Goal: Task Accomplishment & Management: Manage account settings

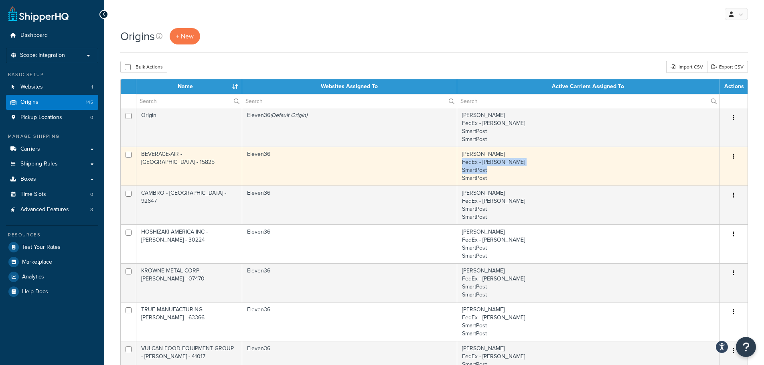
click at [627, 166] on td "CH Robinson FedEx - Boelter SmartPost SmartPost" at bounding box center [588, 166] width 262 height 39
click at [735, 154] on button "button" at bounding box center [733, 156] width 11 height 13
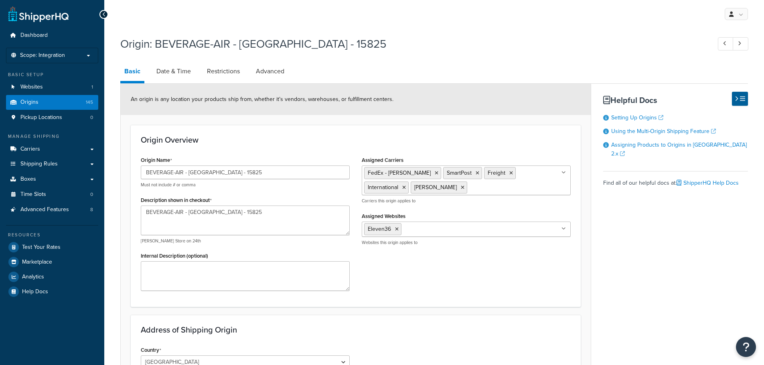
select select "38"
click at [22, 99] on span "Origins" at bounding box center [29, 102] width 18 height 7
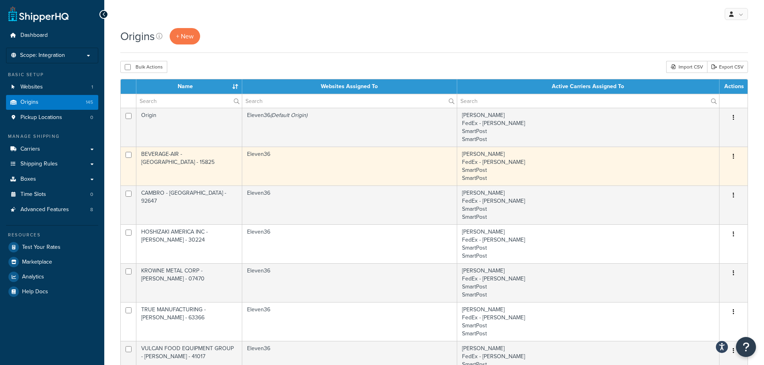
click at [732, 155] on button "button" at bounding box center [733, 156] width 11 height 13
click at [700, 186] on link "Duplicate" at bounding box center [706, 188] width 63 height 16
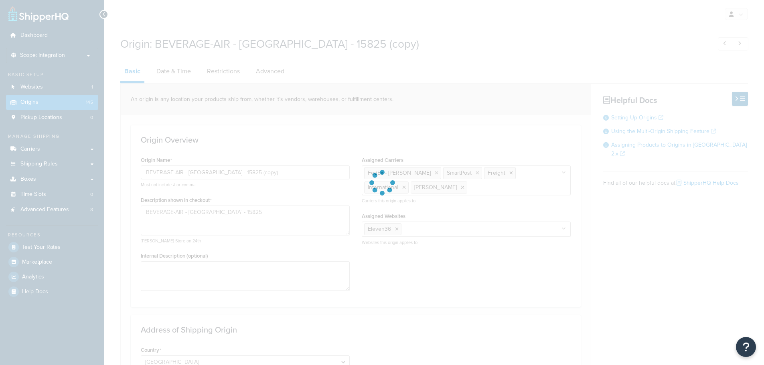
select select "38"
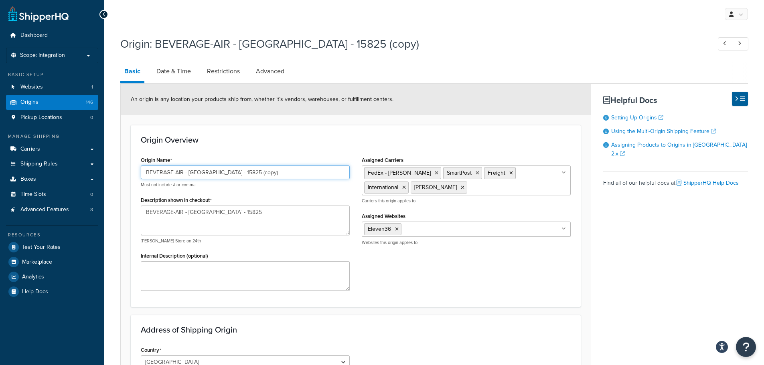
drag, startPoint x: 265, startPoint y: 174, endPoint x: 123, endPoint y: 168, distance: 141.7
click at [124, 168] on form "An origin is any location your products ship from, whether it’s vendors, wareho…" at bounding box center [356, 337] width 470 height 507
paste input "Jackson Warewashing Systems, Inc - CORBIN - 40701"
type input "Jackson Warewashing Systems, Inc - CORBIN - 40701"
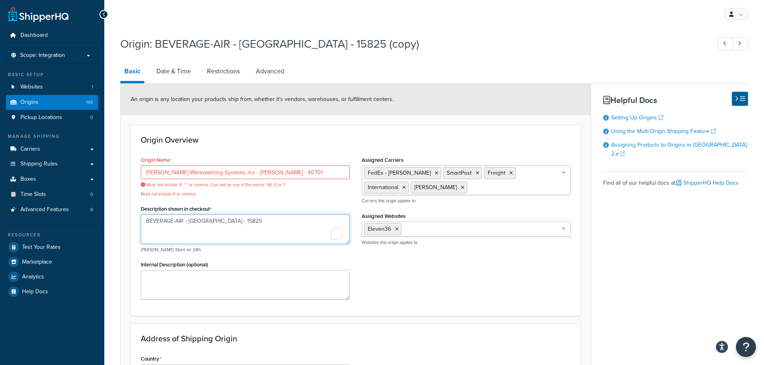
drag, startPoint x: 157, startPoint y: 208, endPoint x: 132, endPoint y: 206, distance: 24.9
click at [132, 206] on div "Origin Overview Origin Name Jackson Warewashing Systems, Inc - CORBIN - 40701 M…" at bounding box center [356, 220] width 450 height 191
paste textarea "Jackson Warewashing Systems, Inc - CORBIN - 40701"
type textarea "Jackson Warewashing Systems, Inc - CORBIN - 40701"
click at [224, 172] on input "Jackson Warewashing Systems, Inc - CORBIN - 40701" at bounding box center [245, 173] width 209 height 14
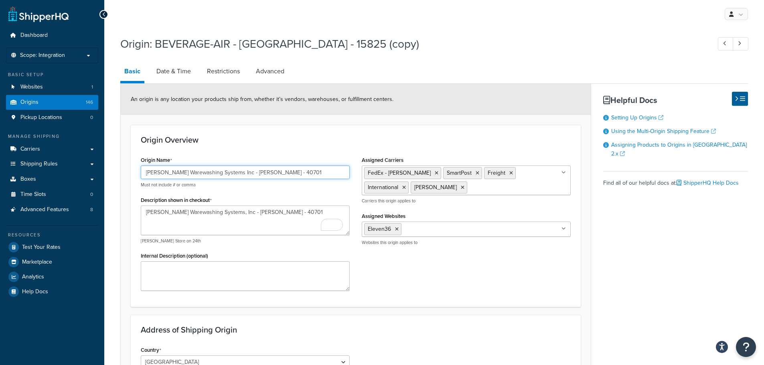
type input "[PERSON_NAME] Warewashing Systems Inc - [PERSON_NAME] - 40701"
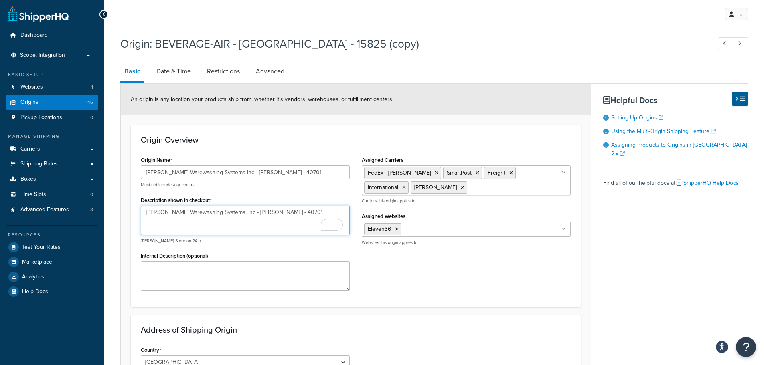
click at [225, 212] on textarea "Jackson Warewashing Systems, Inc - CORBIN - 40701" at bounding box center [245, 221] width 209 height 30
type textarea "[PERSON_NAME] Warewashing Systems Inc - [PERSON_NAME] - 40701"
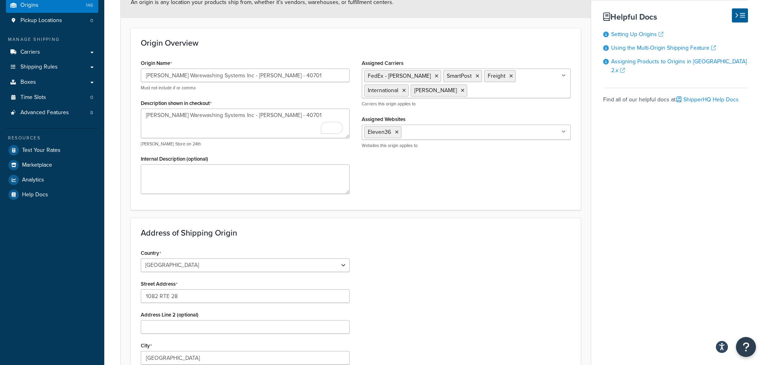
scroll to position [120, 0]
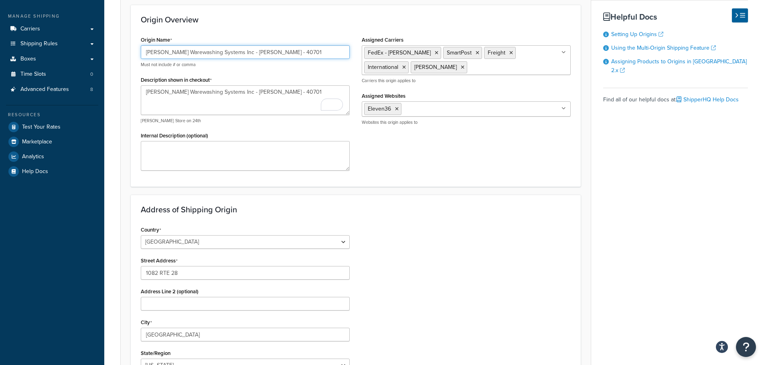
drag, startPoint x: 262, startPoint y: 53, endPoint x: 281, endPoint y: 52, distance: 18.9
click at [281, 52] on input "[PERSON_NAME] Warewashing Systems Inc - [PERSON_NAME] - 40701" at bounding box center [245, 52] width 209 height 14
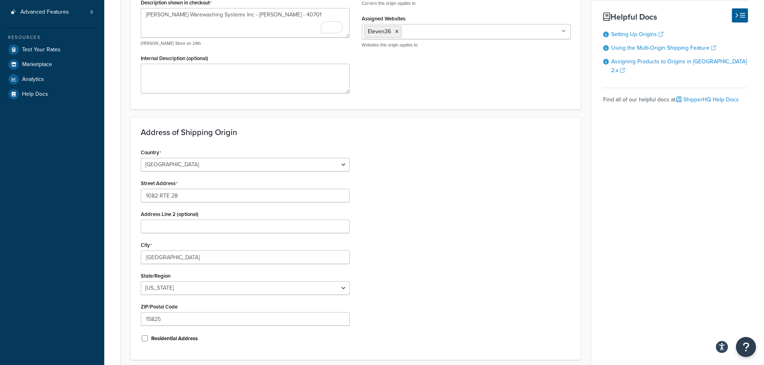
scroll to position [200, 0]
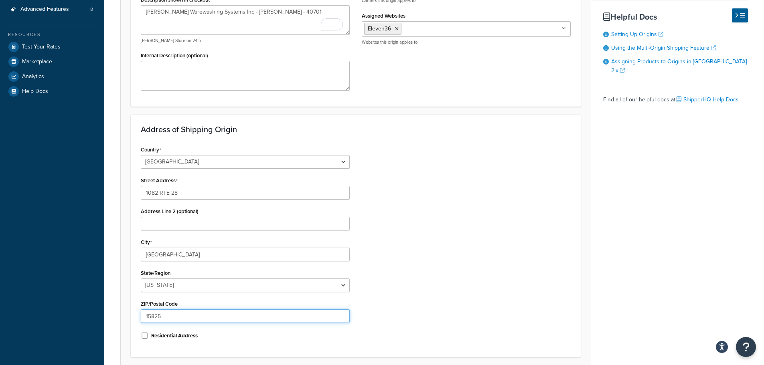
drag, startPoint x: 177, startPoint y: 318, endPoint x: 126, endPoint y: 314, distance: 51.1
click at [126, 314] on form "An origin is any location your products ship from, whether it’s vendors, wareho…" at bounding box center [356, 136] width 470 height 507
paste input "40701"
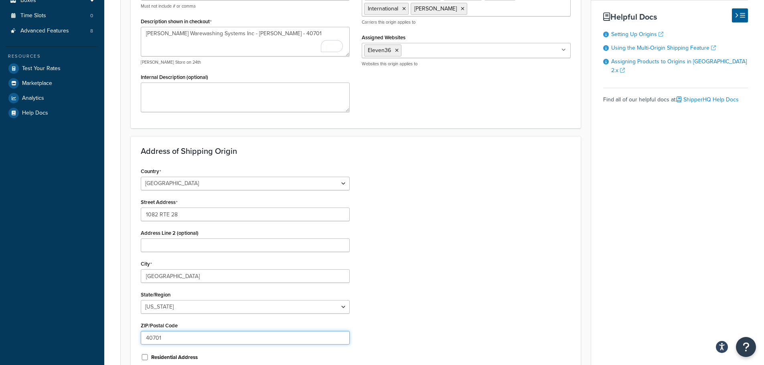
scroll to position [160, 0]
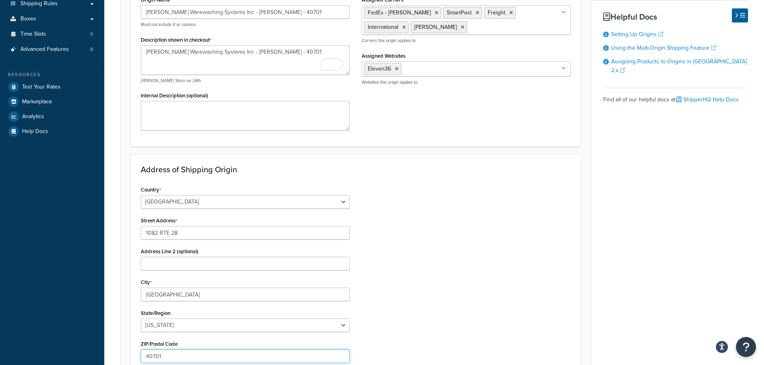
type input "40701"
drag, startPoint x: 237, startPoint y: 51, endPoint x: 255, endPoint y: 53, distance: 18.3
click at [255, 53] on textarea "[PERSON_NAME] Warewashing Systems Inc - [PERSON_NAME] - 40701" at bounding box center [245, 60] width 209 height 30
drag, startPoint x: 184, startPoint y: 292, endPoint x: 121, endPoint y: 287, distance: 63.6
click at [121, 287] on form "An origin is any location your products ship from, whether it’s vendors, wareho…" at bounding box center [356, 176] width 470 height 507
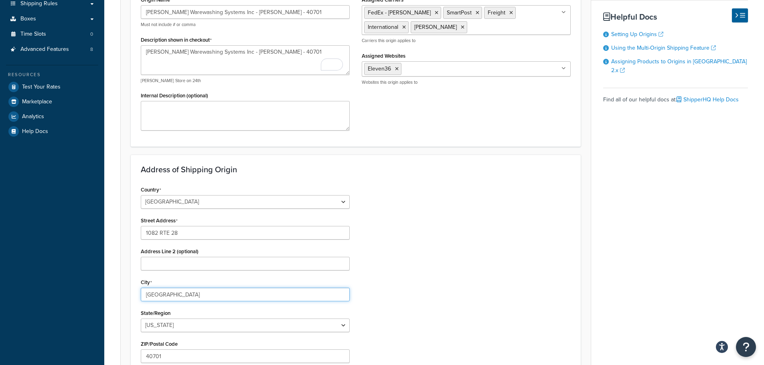
paste input "[PERSON_NAME]"
type input "[PERSON_NAME]"
click at [169, 326] on select "Alabama Alaska American Samoa Arizona Arkansas Armed Forces Americas Armed Forc…" at bounding box center [245, 326] width 209 height 14
select select "17"
click at [141, 319] on select "Alabama Alaska American Samoa Arizona Arkansas Armed Forces Americas Armed Forc…" at bounding box center [245, 326] width 209 height 14
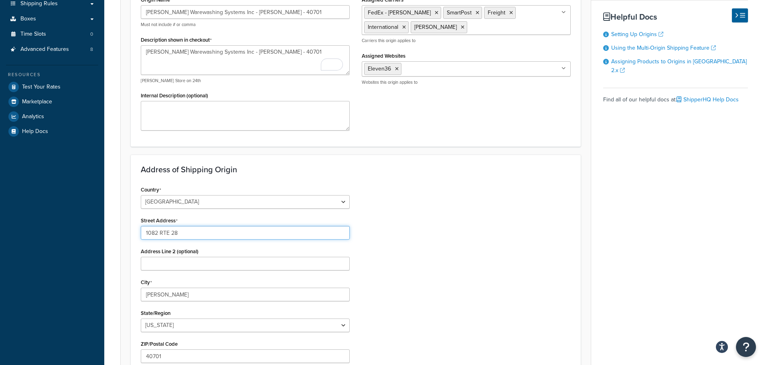
drag, startPoint x: 189, startPoint y: 235, endPoint x: 137, endPoint y: 229, distance: 52.2
click at [137, 229] on div "Country United States United Kingdom Afghanistan Åland Islands Albania Algeria …" at bounding box center [245, 285] width 221 height 203
paste input "349 State HYW 3041"
type input "[STREET_ADDRESS]"
click at [472, 246] on div "Country United States United Kingdom Afghanistan Åland Islands Albania Algeria …" at bounding box center [356, 285] width 442 height 203
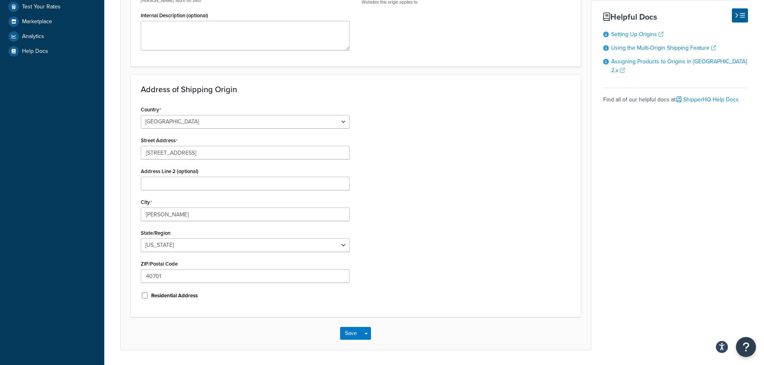
scroll to position [266, 0]
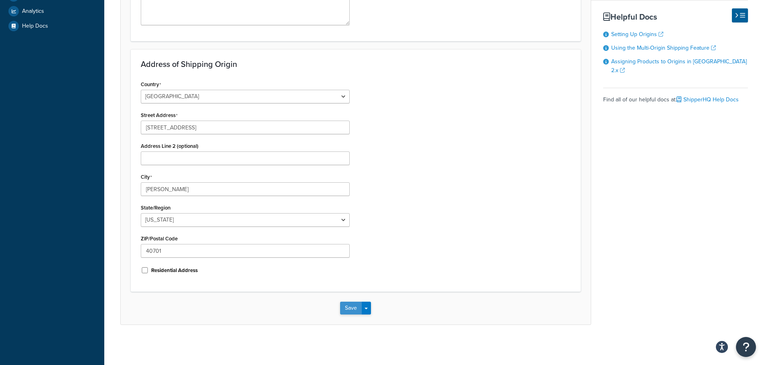
click at [346, 307] on button "Save" at bounding box center [351, 308] width 22 height 13
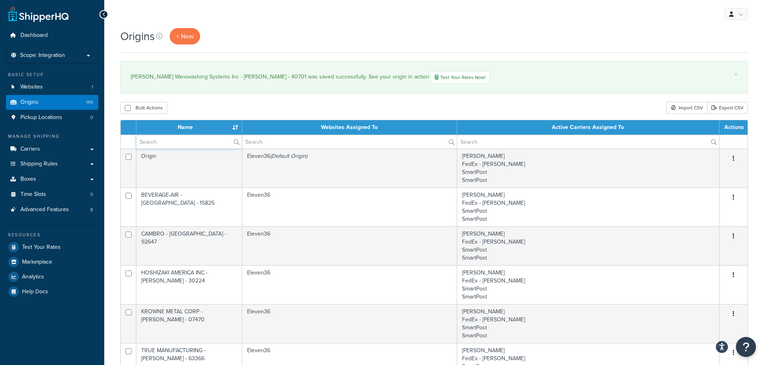
click at [181, 141] on input "text" at bounding box center [188, 142] width 105 height 14
type input "jackson"
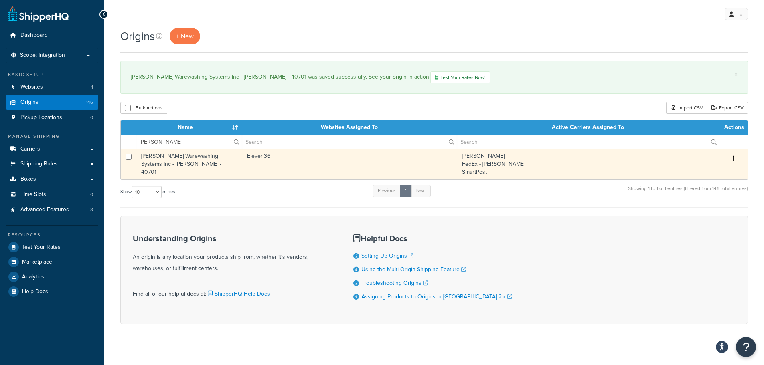
click at [734, 157] on button "button" at bounding box center [733, 158] width 11 height 13
click at [692, 174] on link "Edit" at bounding box center [706, 174] width 63 height 16
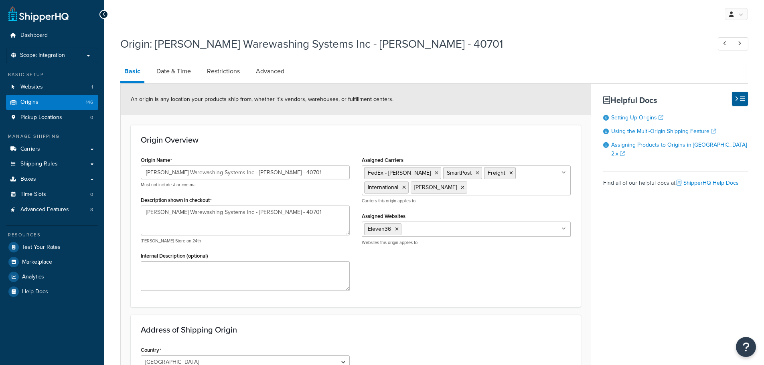
select select "17"
drag, startPoint x: 289, startPoint y: 171, endPoint x: 109, endPoint y: 164, distance: 180.1
click at [109, 164] on div "Origin: [PERSON_NAME] Warewashing Systems Inc - [PERSON_NAME] - 40701 Basic Dat…" at bounding box center [434, 321] width 660 height 579
click at [20, 101] on link "Origins 146" at bounding box center [52, 102] width 92 height 15
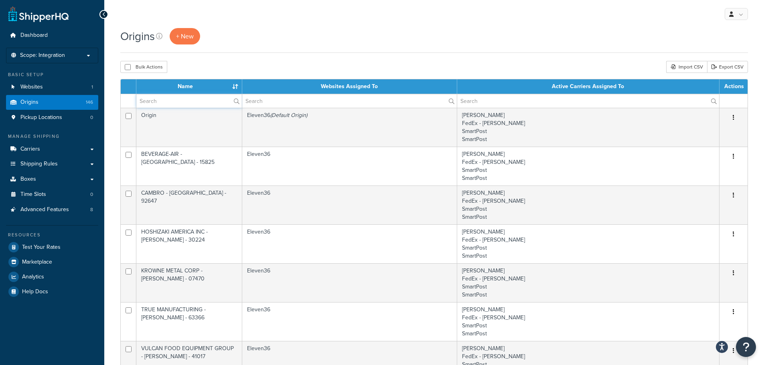
click at [176, 103] on input "text" at bounding box center [188, 101] width 105 height 14
type input "jackson"
